Goal: Use online tool/utility: Utilize a website feature to perform a specific function

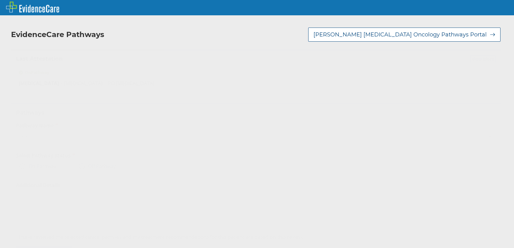
click at [486, 136] on icon at bounding box center [489, 136] width 6 height 6
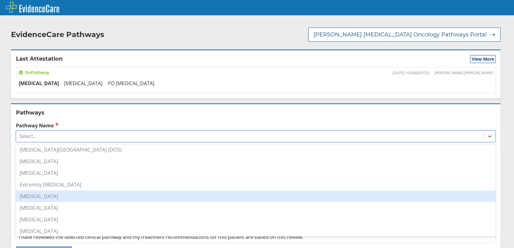
scroll to position [92, 0]
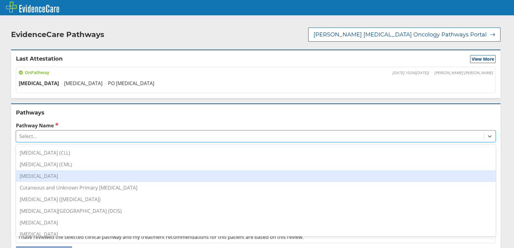
click at [29, 178] on div "[MEDICAL_DATA]" at bounding box center [255, 176] width 479 height 12
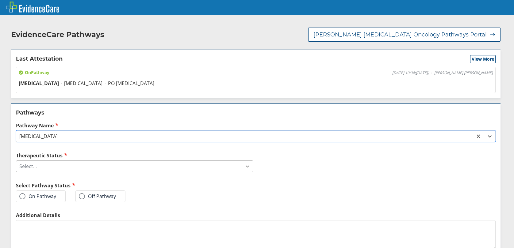
click at [246, 164] on icon at bounding box center [247, 166] width 6 height 6
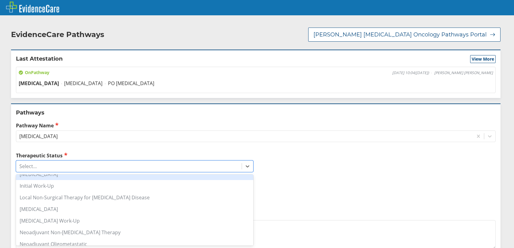
scroll to position [0, 0]
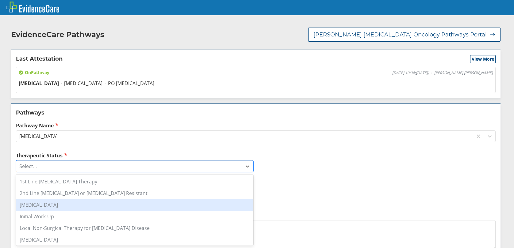
click at [39, 208] on div "[MEDICAL_DATA]" at bounding box center [134, 205] width 237 height 12
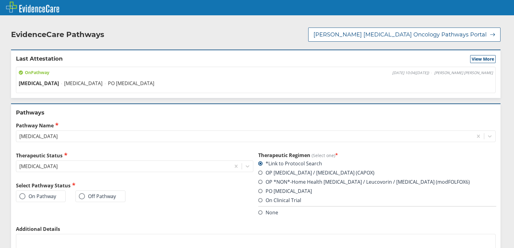
click at [23, 197] on span at bounding box center [22, 196] width 6 height 6
click at [0, 0] on input "On Pathway" at bounding box center [0, 0] width 0 height 0
click at [259, 192] on span at bounding box center [260, 191] width 4 height 4
click at [0, 0] on input "PO [MEDICAL_DATA]" at bounding box center [0, 0] width 0 height 0
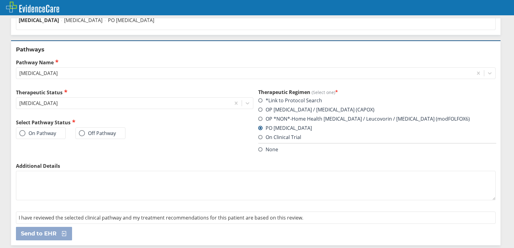
click at [20, 135] on span at bounding box center [22, 133] width 6 height 6
click at [0, 0] on input "On Pathway" at bounding box center [0, 0] width 0 height 0
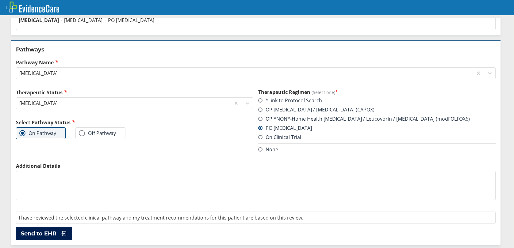
click at [40, 234] on span "Send to EHR" at bounding box center [39, 233] width 36 height 7
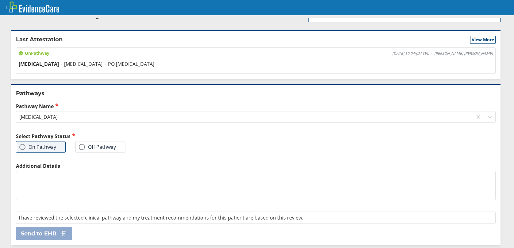
scroll to position [0, 0]
